Goal: Subscribe to service/newsletter

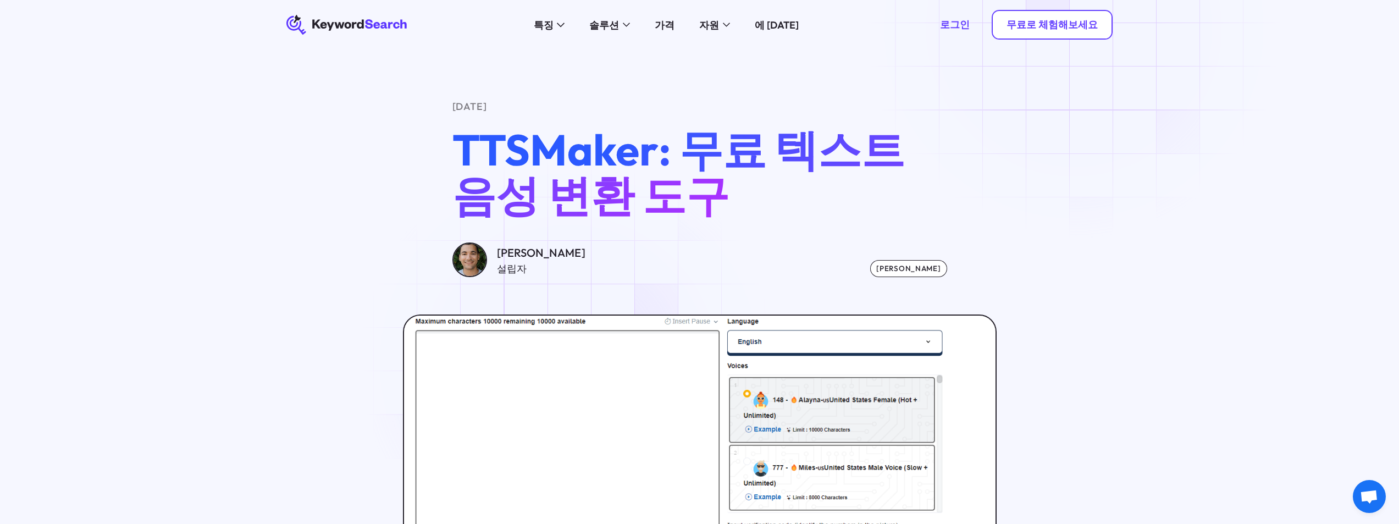
click at [1080, 29] on font "무료로 체험해보세요" at bounding box center [1051, 24] width 91 height 13
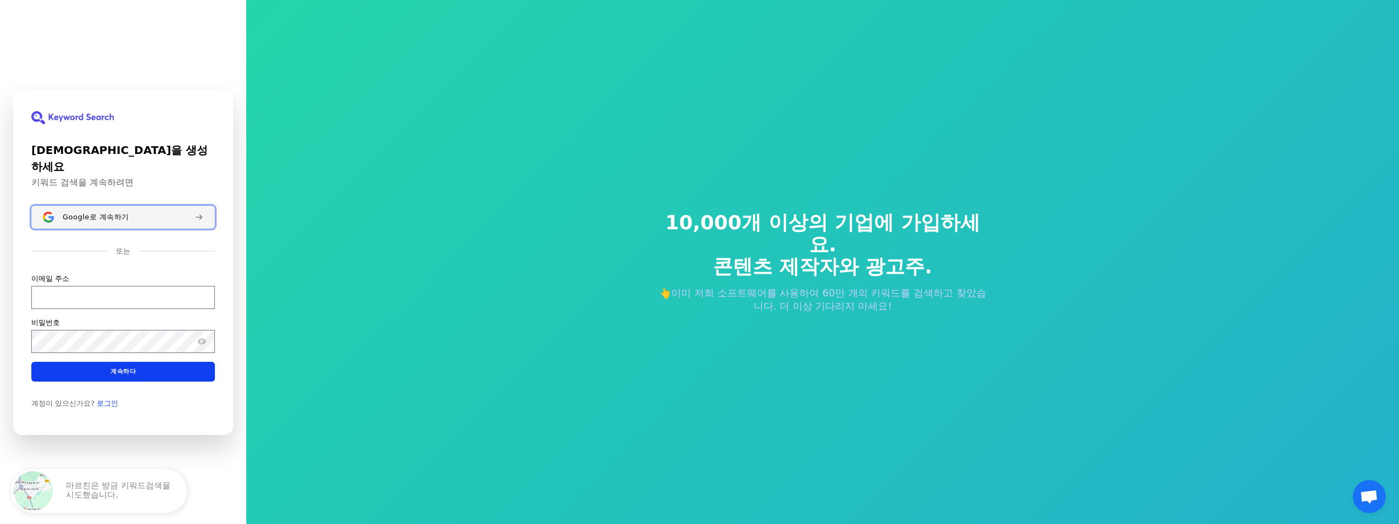
click at [109, 212] on font "Google로 계속하기" at bounding box center [96, 216] width 66 height 8
